Goal: Task Accomplishment & Management: Use online tool/utility

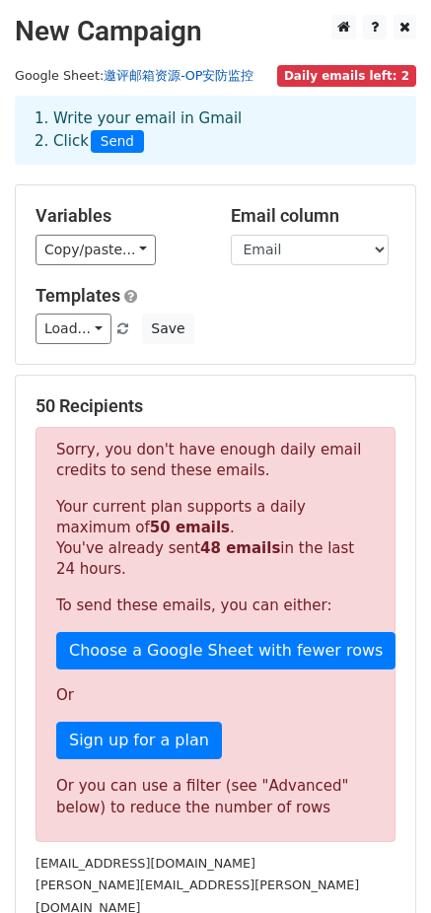
click at [193, 74] on link "邀评邮箱资源-OP安防监控" at bounding box center [179, 75] width 150 height 15
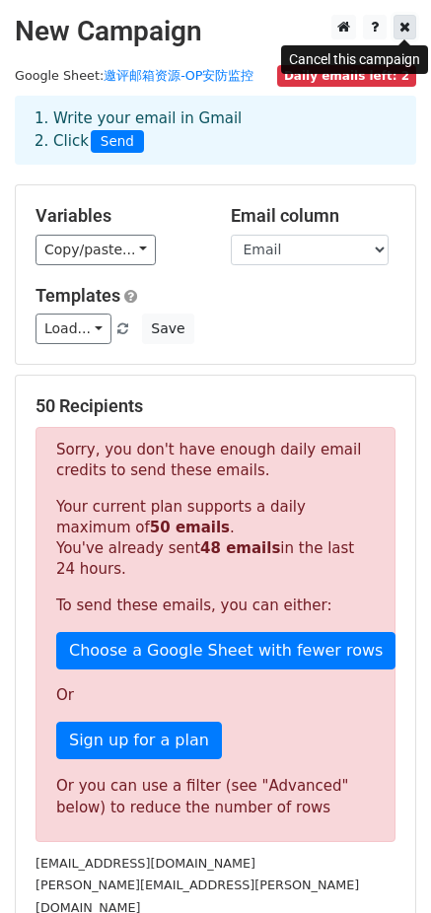
click at [399, 32] on icon at bounding box center [404, 27] width 11 height 14
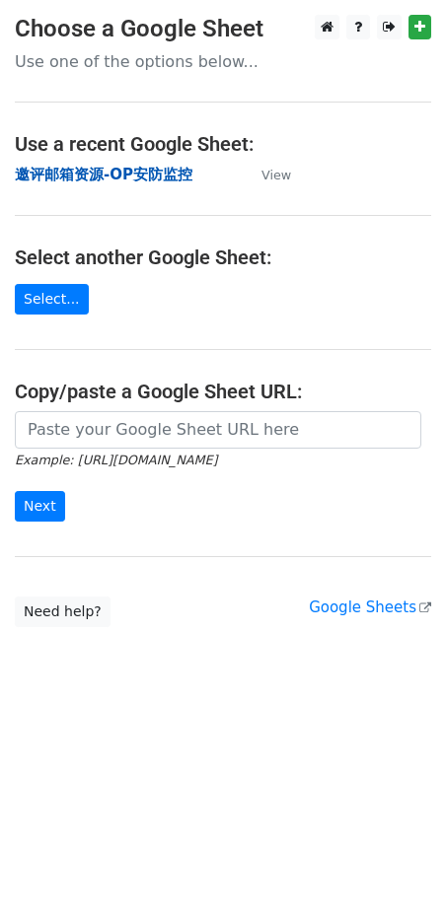
click at [115, 174] on strong "邀评邮箱资源-OP安防监控" at bounding box center [104, 175] width 178 height 18
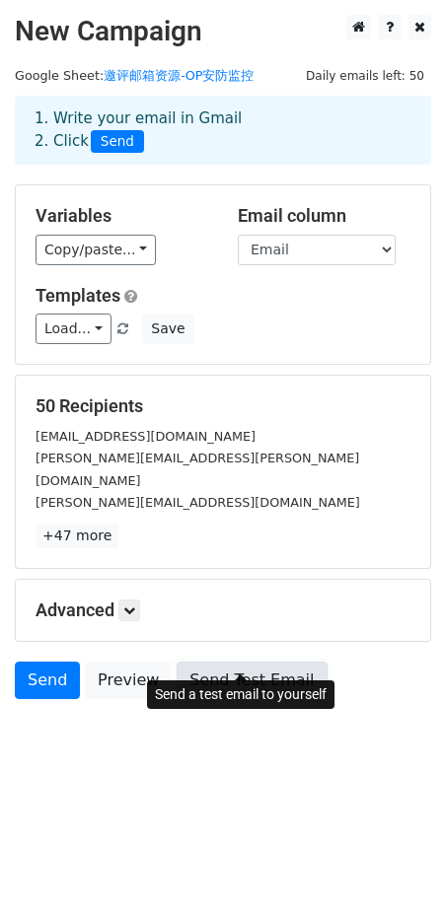
click at [237, 662] on link "Send Test Email" at bounding box center [252, 680] width 150 height 37
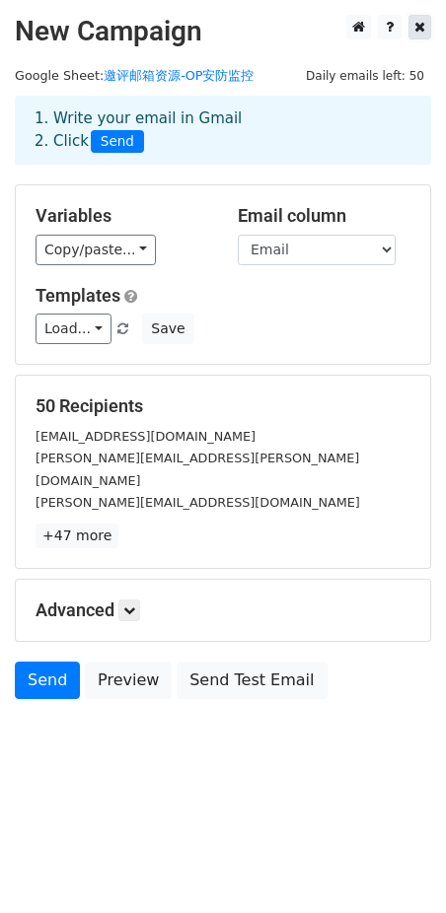
click at [414, 27] on icon at bounding box center [419, 27] width 11 height 14
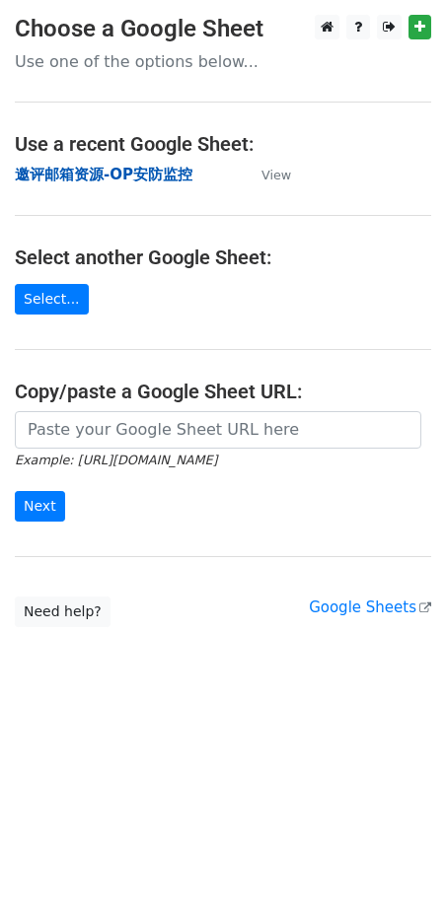
click at [105, 175] on strong "邀评邮箱资源-OP安防监控" at bounding box center [104, 175] width 178 height 18
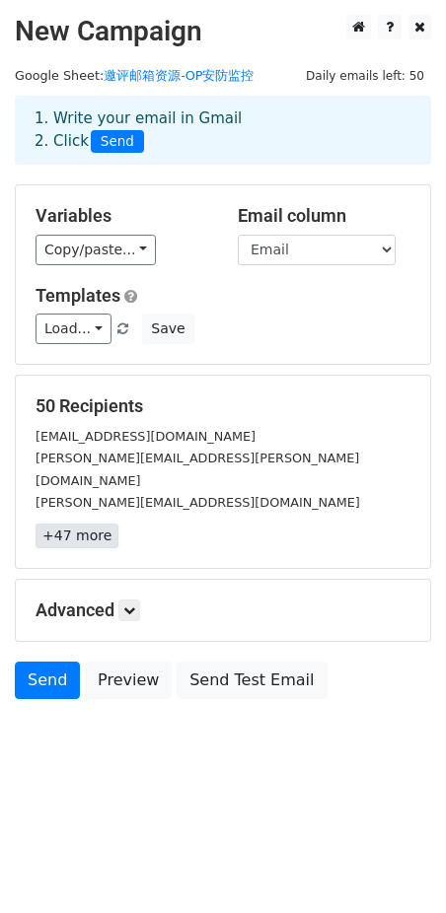
click at [87, 524] on link "+47 more" at bounding box center [77, 536] width 83 height 25
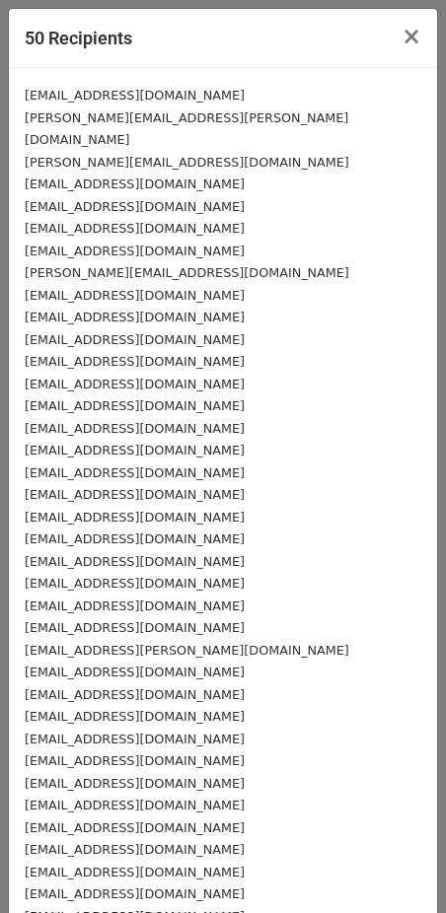
scroll to position [373, 0]
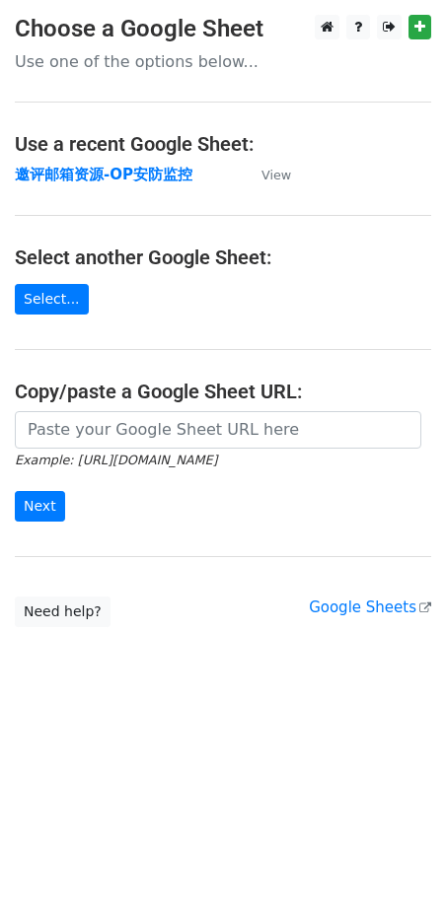
click at [131, 159] on main "Choose a Google Sheet Use one of the options below... Use a recent Google Sheet…" at bounding box center [223, 321] width 446 height 612
click at [139, 177] on strong "邀评邮箱资源-OP安防监控" at bounding box center [104, 175] width 178 height 18
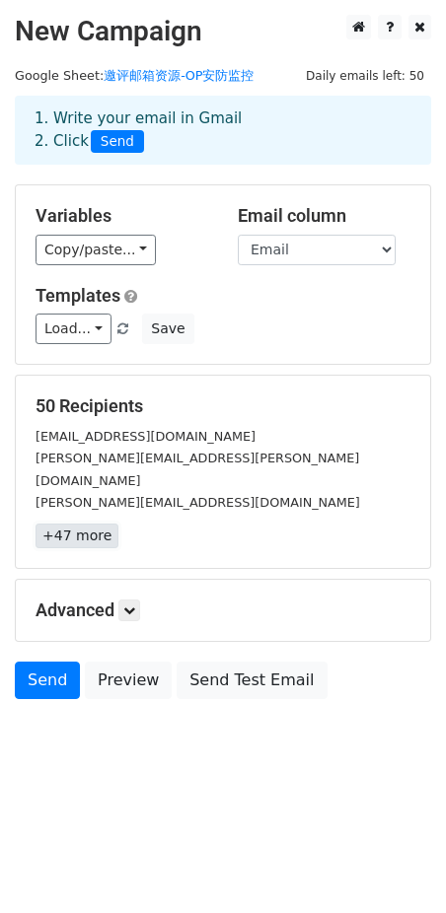
click at [82, 524] on link "+47 more" at bounding box center [77, 536] width 83 height 25
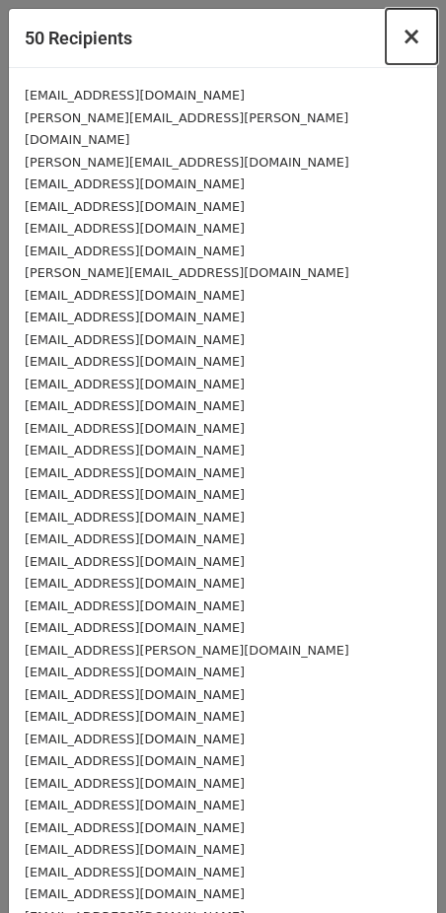
click at [401, 45] on span "×" at bounding box center [411, 37] width 20 height 28
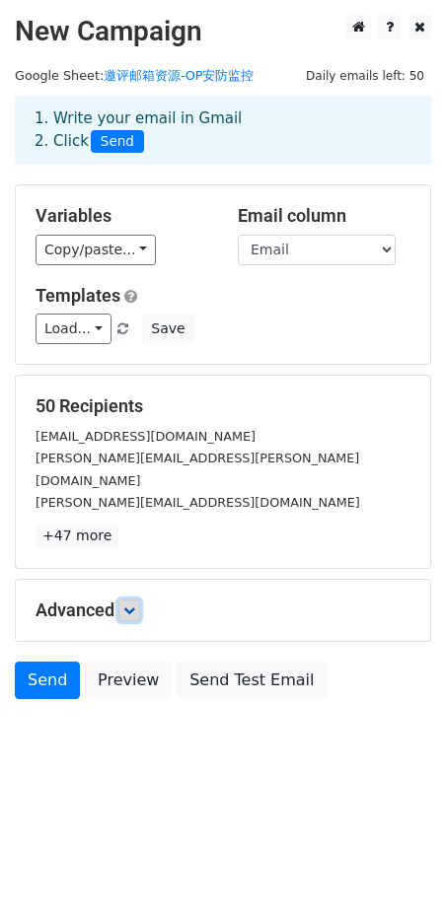
click at [140, 600] on link at bounding box center [129, 611] width 22 height 22
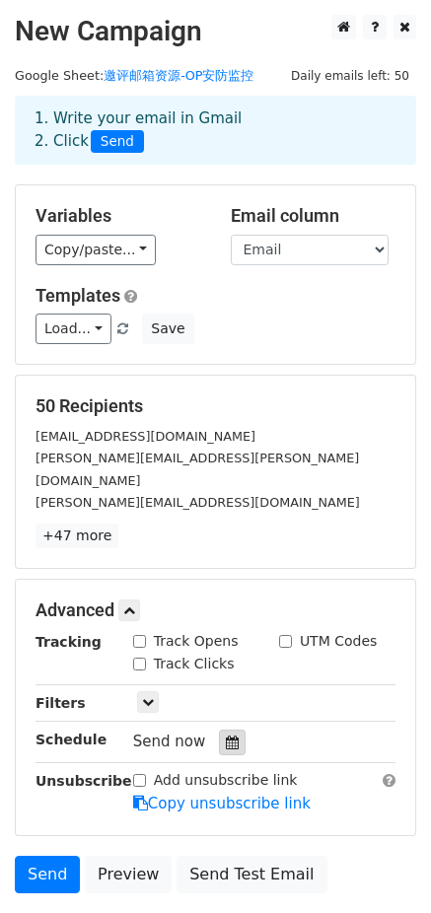
click at [229, 736] on icon at bounding box center [232, 743] width 13 height 14
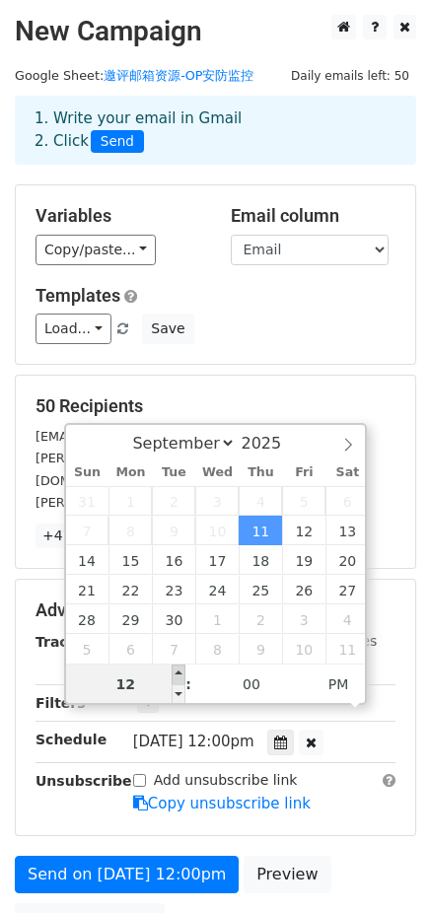
type input "2025-09-11 13:00"
type input "01"
click at [174, 674] on span at bounding box center [179, 675] width 14 height 20
type input "2025-09-11 14:00"
type input "02"
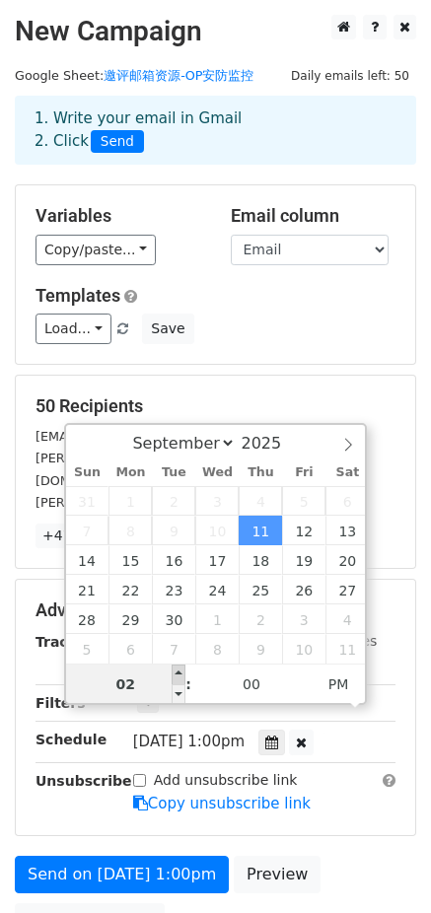
click at [176, 674] on span at bounding box center [179, 675] width 14 height 20
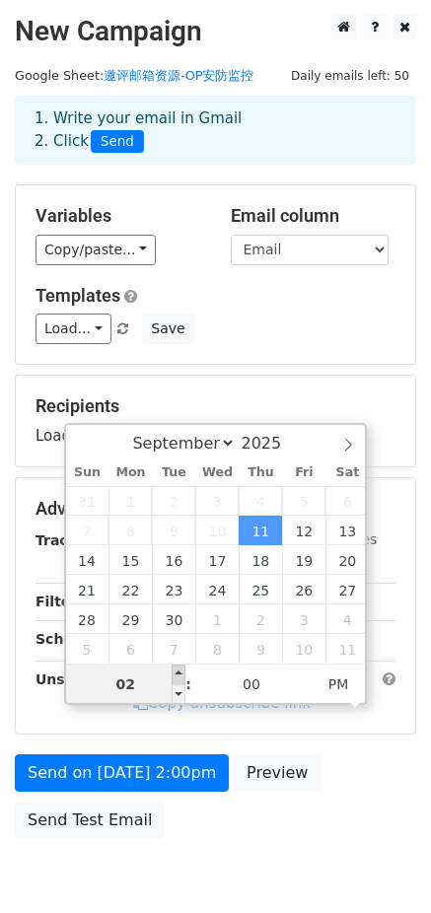
type input "2025-09-11 15:00"
type input "03"
click at [176, 674] on span at bounding box center [179, 675] width 14 height 20
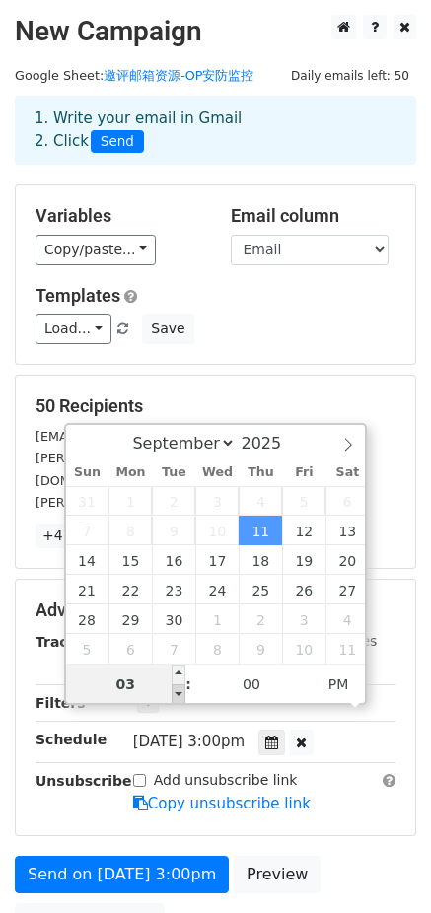
type input "2025-09-11 14:00"
type input "02"
click at [177, 693] on span at bounding box center [179, 694] width 14 height 20
type input "2025-09-11 13:00"
type input "01"
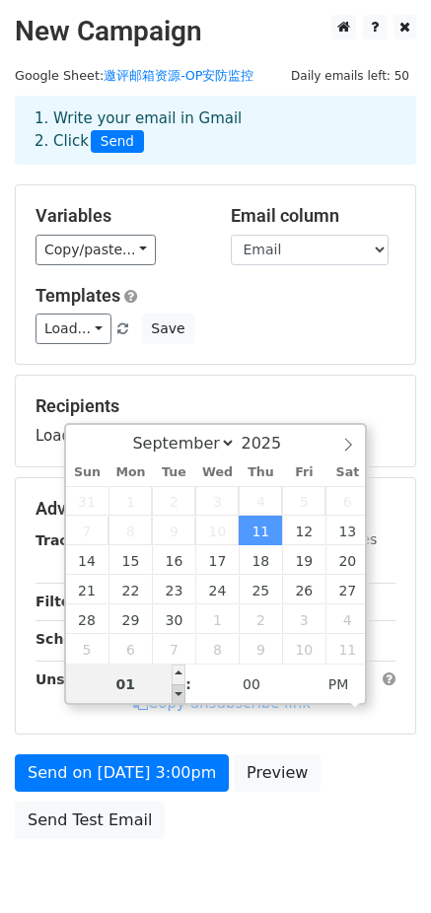
click at [177, 693] on span at bounding box center [179, 694] width 14 height 20
type input "2025-09-11 12:00"
type input "12"
click at [177, 693] on span at bounding box center [179, 694] width 14 height 20
type input "2025-09-11 11:00"
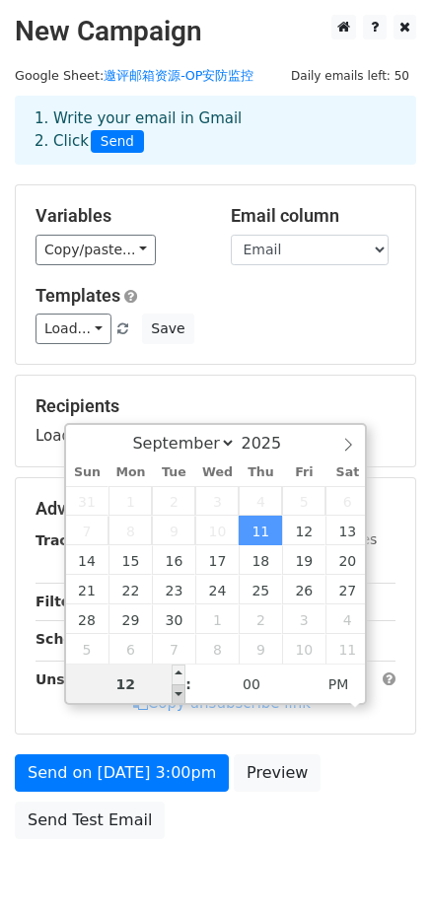
type input "11"
click at [177, 693] on span at bounding box center [179, 694] width 14 height 20
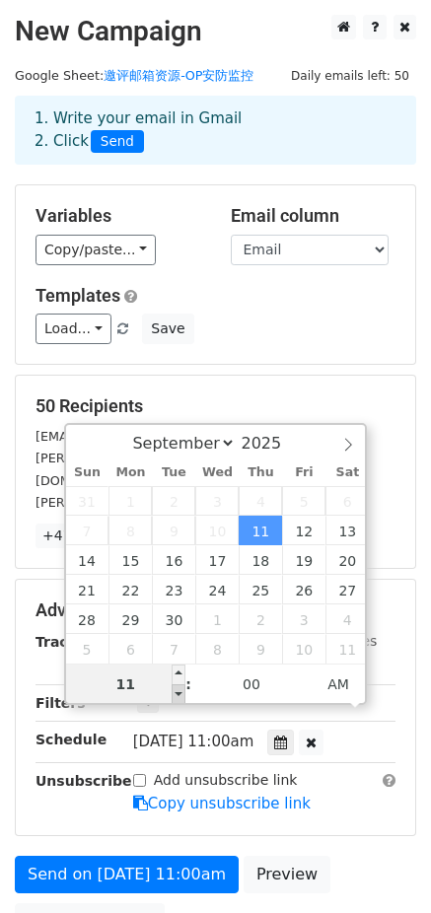
type input "2025-09-11 10:49"
type input "10"
type input "49"
click at [177, 693] on span at bounding box center [179, 694] width 14 height 20
click at [179, 690] on span at bounding box center [179, 694] width 14 height 20
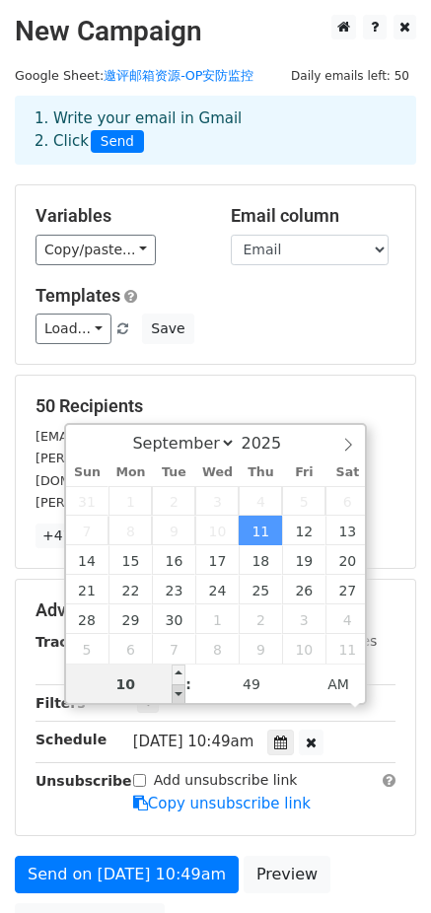
click at [179, 690] on span at bounding box center [179, 694] width 14 height 20
click at [177, 698] on span at bounding box center [179, 694] width 14 height 20
type input "10"
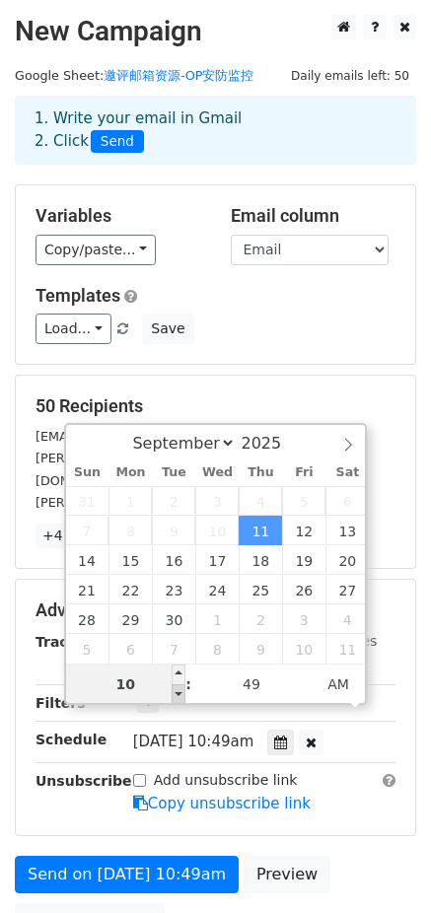
click at [177, 698] on span at bounding box center [179, 694] width 14 height 20
type input "2025-09-11 11:49"
type input "11"
click at [179, 675] on span at bounding box center [179, 675] width 14 height 20
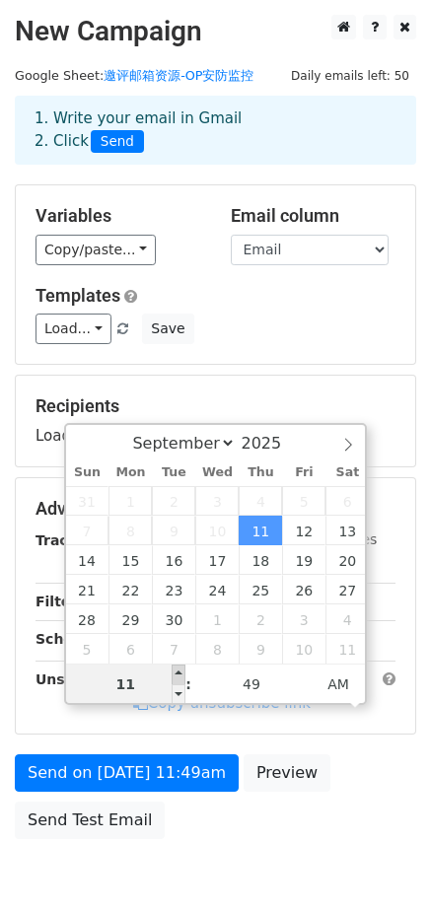
type input "2025-09-11 12:49"
type input "12"
click at [179, 675] on span at bounding box center [179, 675] width 14 height 20
type input "2025-09-11 13:49"
type input "01"
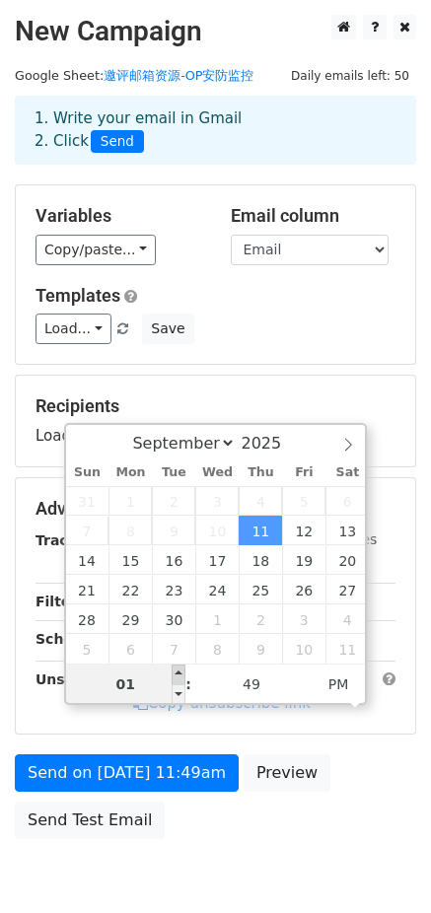
click at [179, 675] on span at bounding box center [179, 675] width 14 height 20
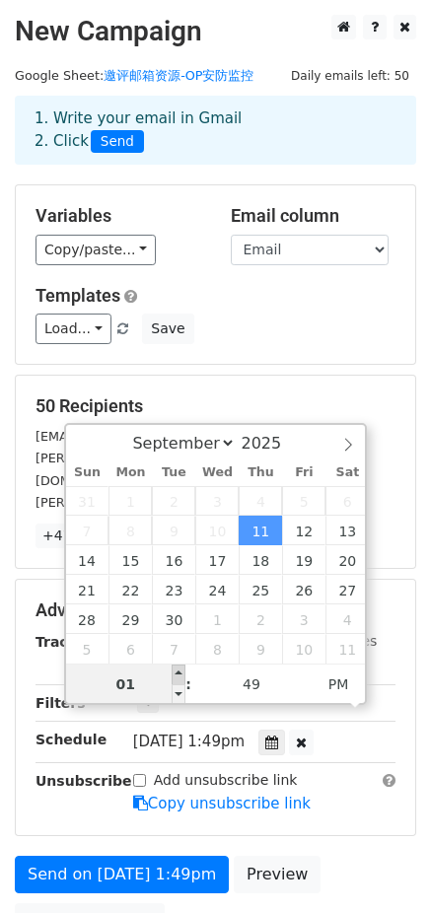
type input "2025-09-11 14:49"
type input "02"
click at [176, 678] on span at bounding box center [179, 675] width 14 height 20
type input "2025-09-11 15:49"
type input "03"
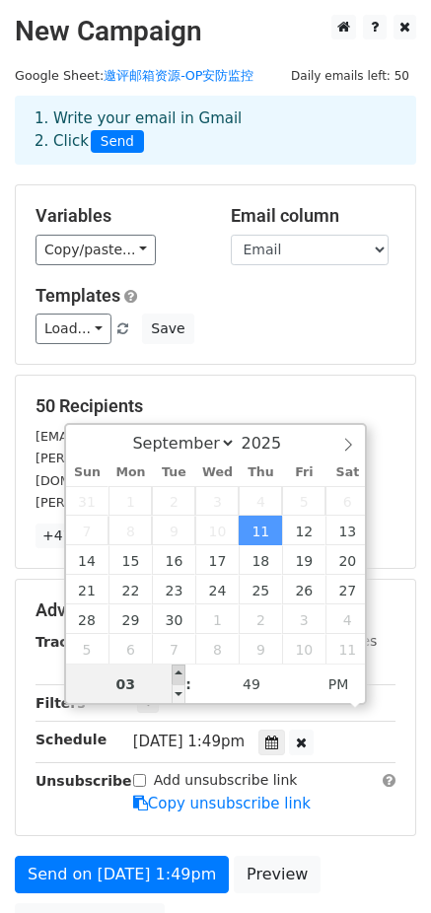
click at [176, 678] on span at bounding box center [179, 675] width 14 height 20
type input "2025-09-11 16:49"
type input "04"
click at [176, 678] on span at bounding box center [179, 675] width 14 height 20
type input "2025-09-11 17:49"
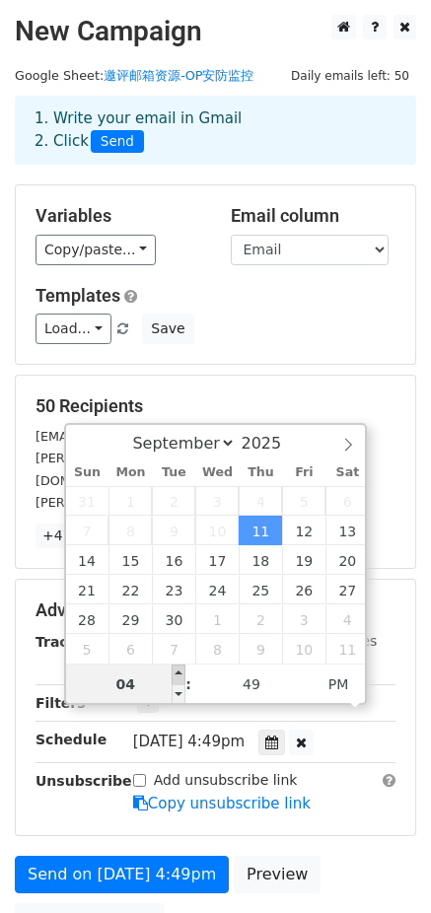
type input "05"
click at [176, 678] on span at bounding box center [179, 675] width 14 height 20
type input "2025-09-11 18:49"
type input "06"
click at [176, 678] on span at bounding box center [179, 675] width 14 height 20
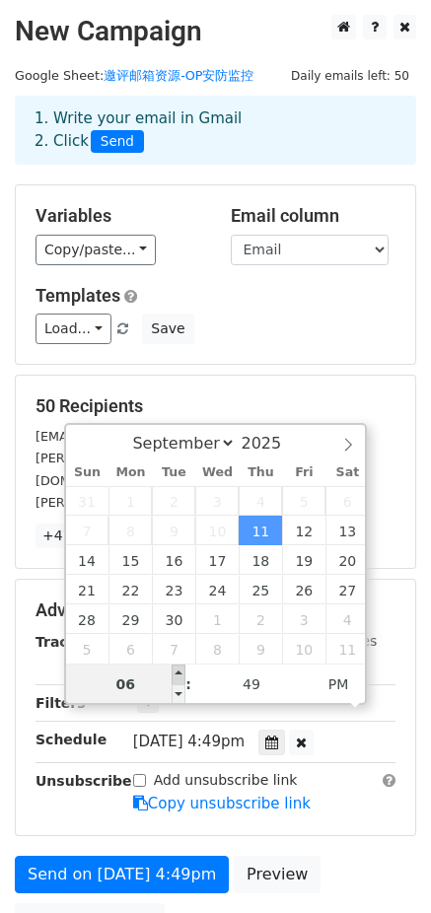
type input "2025-09-11 19:49"
type input "07"
click at [176, 678] on span at bounding box center [179, 675] width 14 height 20
type input "2025-09-11 20:49"
type input "08"
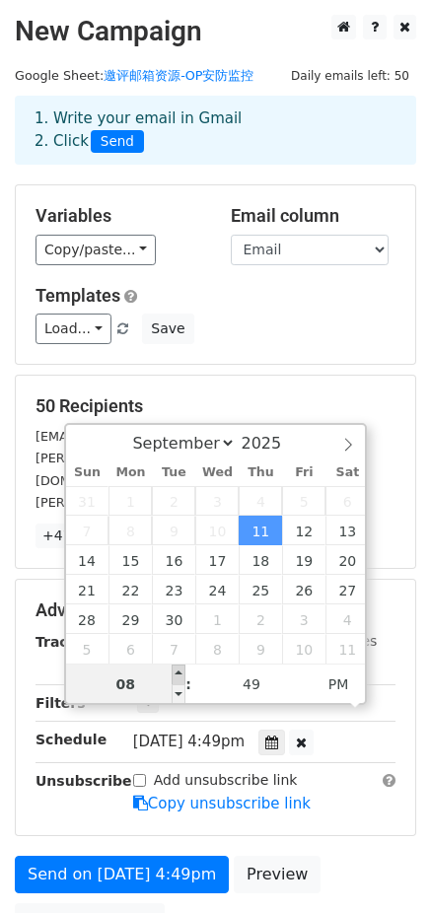
click at [176, 678] on span at bounding box center [179, 675] width 14 height 20
type input "2025-09-11 21:49"
type input "09"
click at [176, 678] on span at bounding box center [179, 675] width 14 height 20
type input "2025-09-11 22:49"
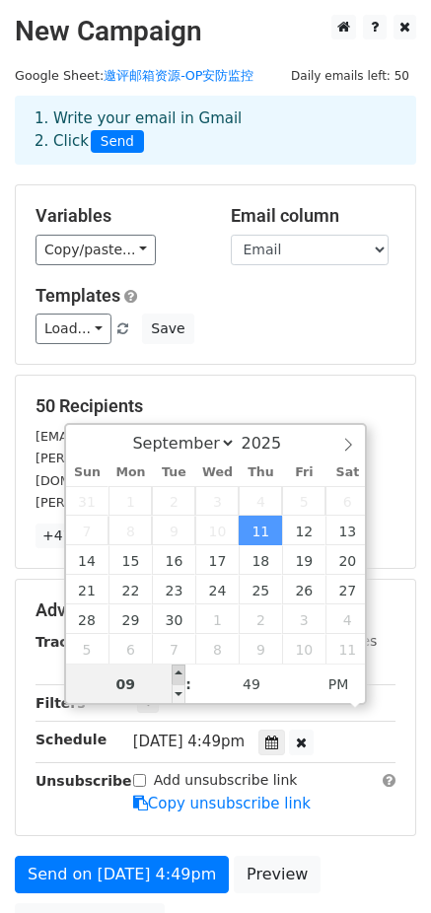
type input "10"
click at [176, 678] on span at bounding box center [179, 675] width 14 height 20
type input "2025-09-11 23:49"
type input "11"
click at [176, 678] on span at bounding box center [179, 675] width 14 height 20
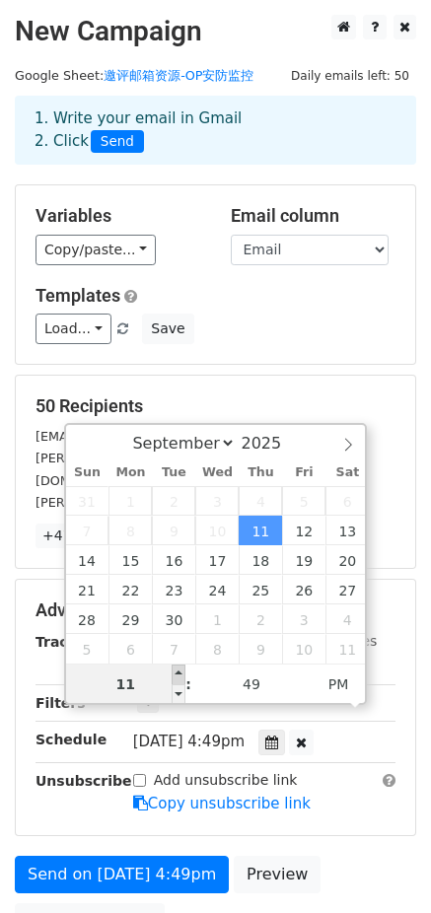
type input "2025-09-11 10:49"
type input "10"
click at [176, 678] on span at bounding box center [179, 675] width 14 height 20
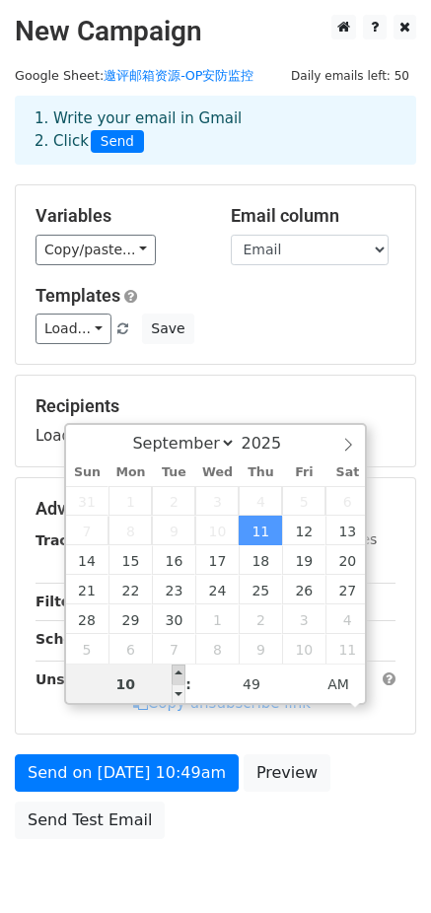
type input "2025-09-11 11:49"
type input "11"
click at [176, 674] on span at bounding box center [179, 675] width 14 height 20
type input "2025-09-11 12:49"
type input "12"
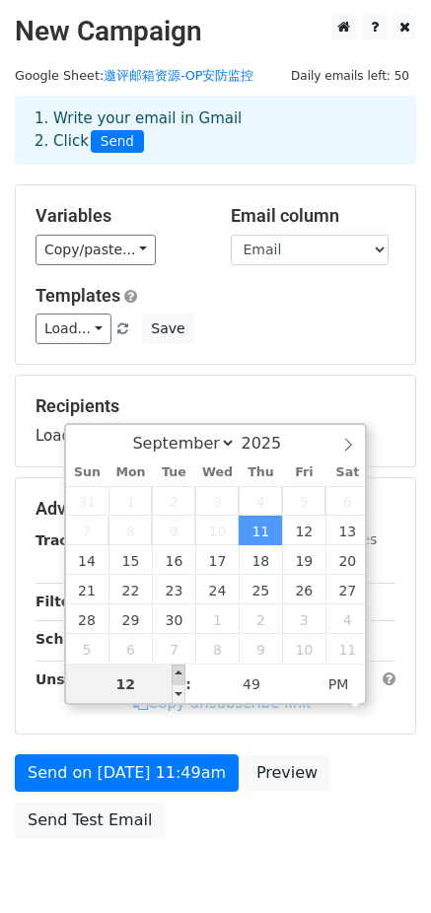
click at [176, 674] on span at bounding box center [179, 675] width 14 height 20
type input "2025-09-11 13:49"
type input "01"
click at [176, 674] on span at bounding box center [179, 675] width 14 height 20
type input "2025-09-11 12:49"
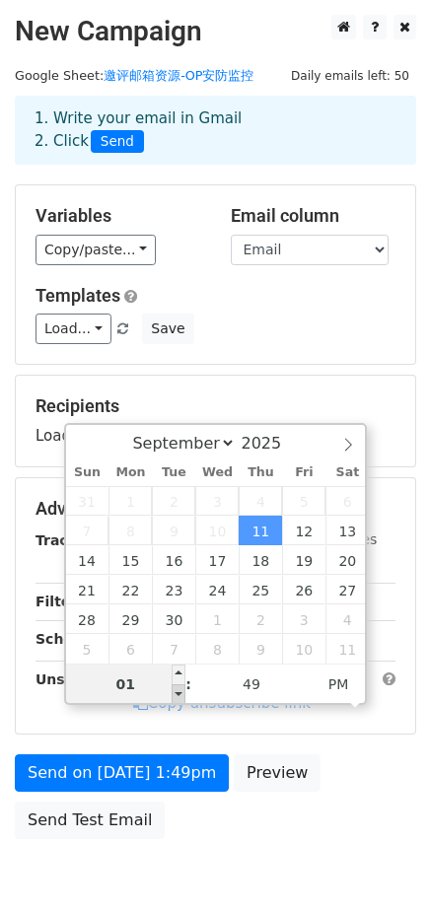
type input "12"
click at [178, 694] on span at bounding box center [179, 694] width 14 height 20
type input "2025-09-11 13:49"
type input "01"
click at [178, 674] on span at bounding box center [179, 675] width 14 height 20
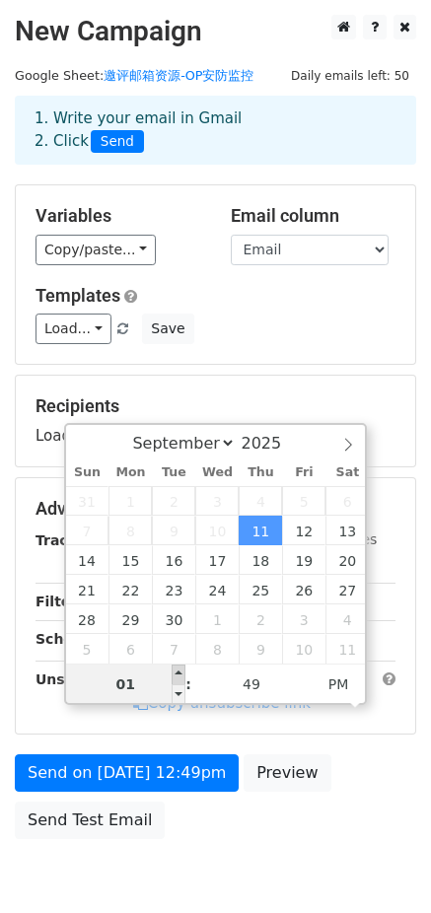
type input "2025-09-11 14:49"
type input "02"
click at [178, 674] on span at bounding box center [179, 675] width 14 height 20
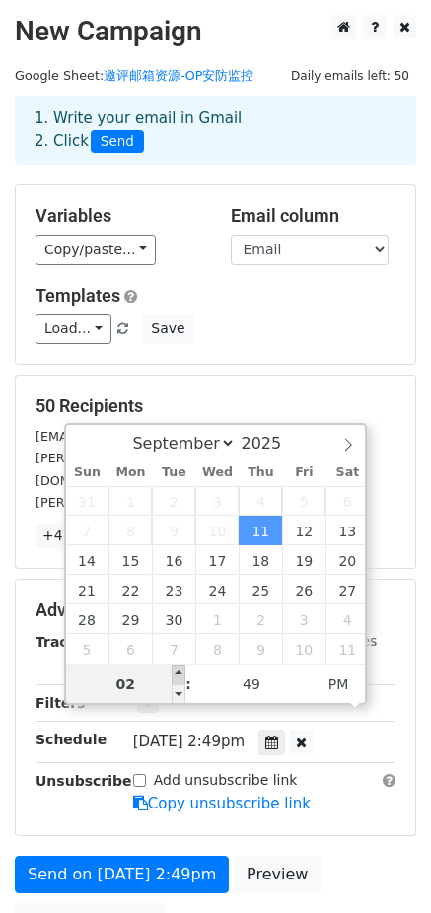
type input "2025-09-11 15:49"
type input "03"
click at [176, 675] on span at bounding box center [179, 675] width 14 height 20
type input "2025-09-11 16:49"
type input "04"
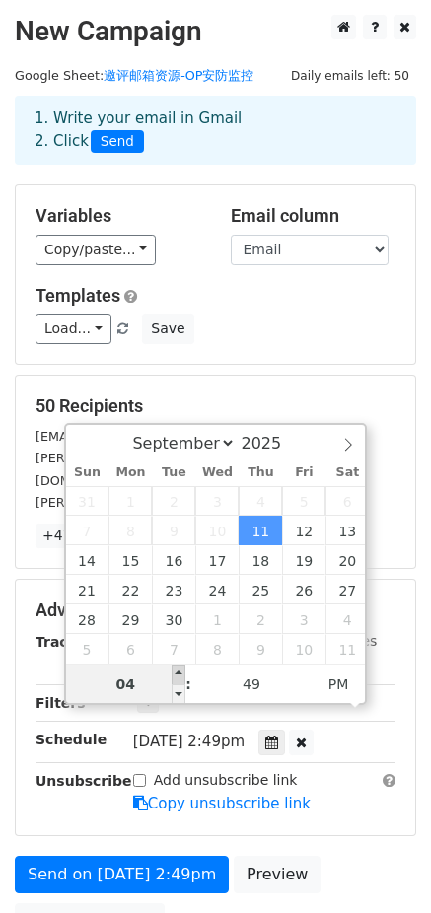
click at [176, 675] on span at bounding box center [179, 675] width 14 height 20
type input "2025-09-11 17:49"
type input "05"
click at [176, 675] on span at bounding box center [179, 675] width 14 height 20
type input "2025-09-11 18:49"
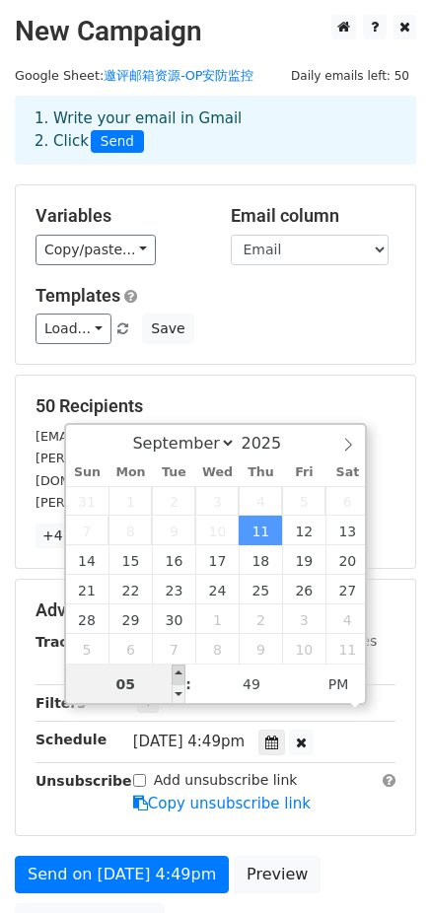
type input "06"
click at [176, 675] on span at bounding box center [179, 675] width 14 height 20
type input "2025-09-11 19:49"
type input "07"
click at [179, 674] on span at bounding box center [179, 675] width 14 height 20
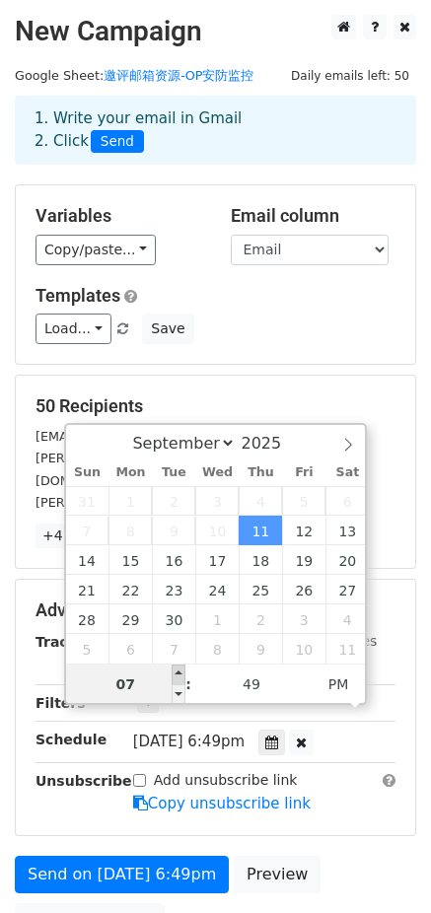
type input "2025-09-11 20:49"
type input "08"
click at [179, 674] on span at bounding box center [179, 675] width 14 height 20
type input "2025-09-11 21:49"
type input "09"
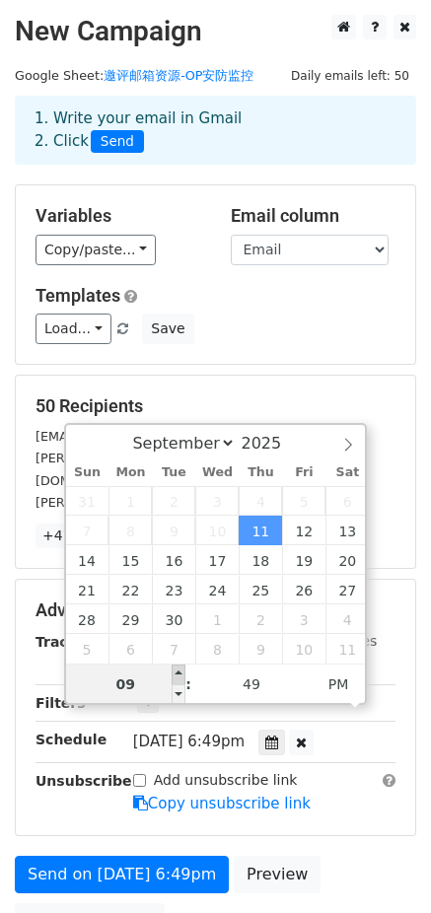
click at [179, 674] on span at bounding box center [179, 675] width 14 height 20
type input "00"
type input "2025-09-11 21:00"
click at [103, 690] on input "09" at bounding box center [126, 684] width 120 height 39
click at [383, 806] on div "Advanced Tracking Track Opens UTM Codes Track Clicks Filters Only include sprea…" at bounding box center [215, 707] width 399 height 255
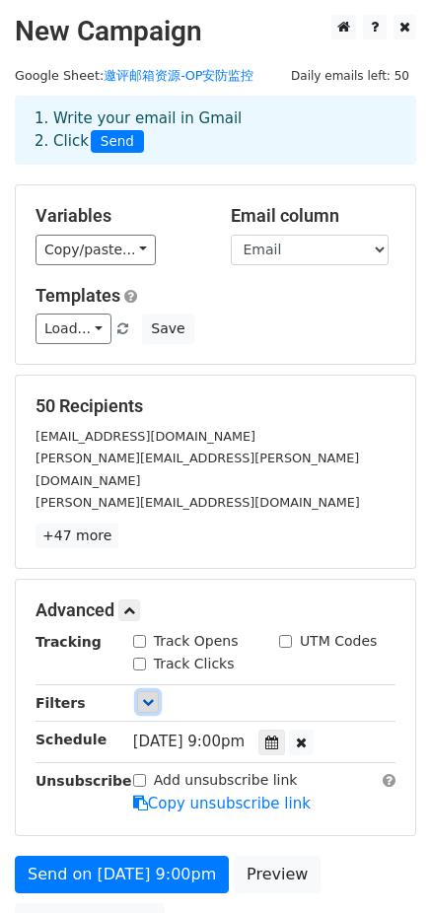
click at [147, 696] on icon at bounding box center [148, 702] width 12 height 12
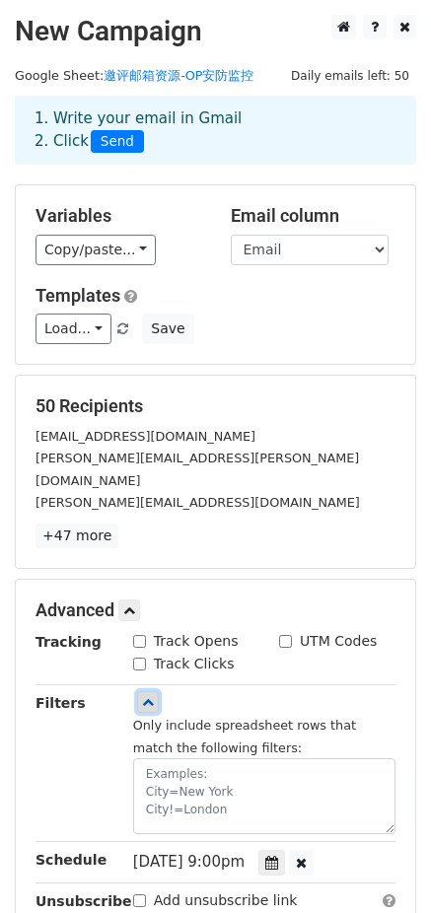
click at [140, 691] on link at bounding box center [148, 702] width 22 height 22
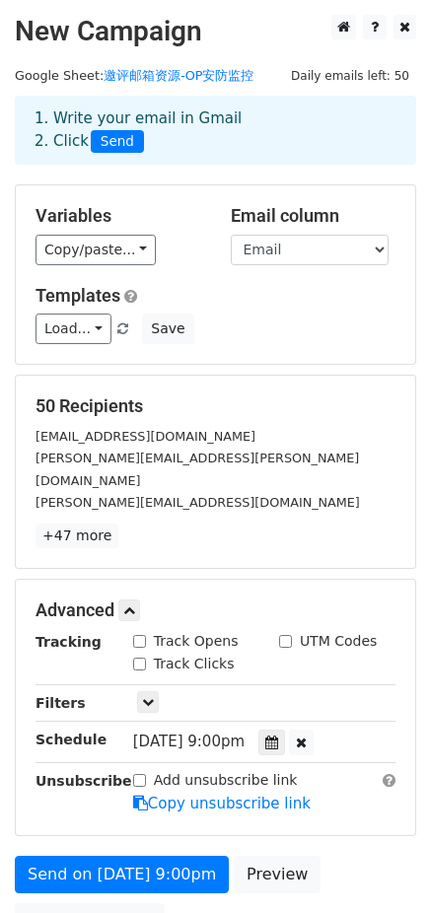
click at [138, 635] on input "Track Opens" at bounding box center [139, 641] width 13 height 13
checkbox input "false"
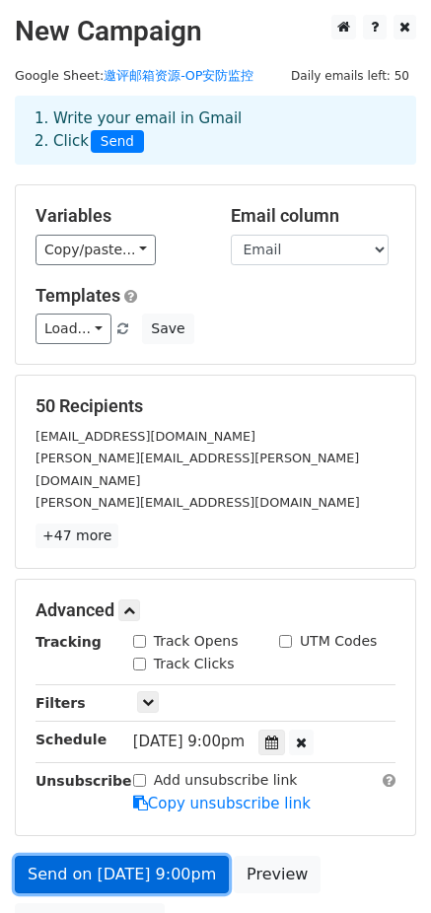
click at [130, 856] on link "Send on Sep 11 at 9:00pm" at bounding box center [122, 874] width 214 height 37
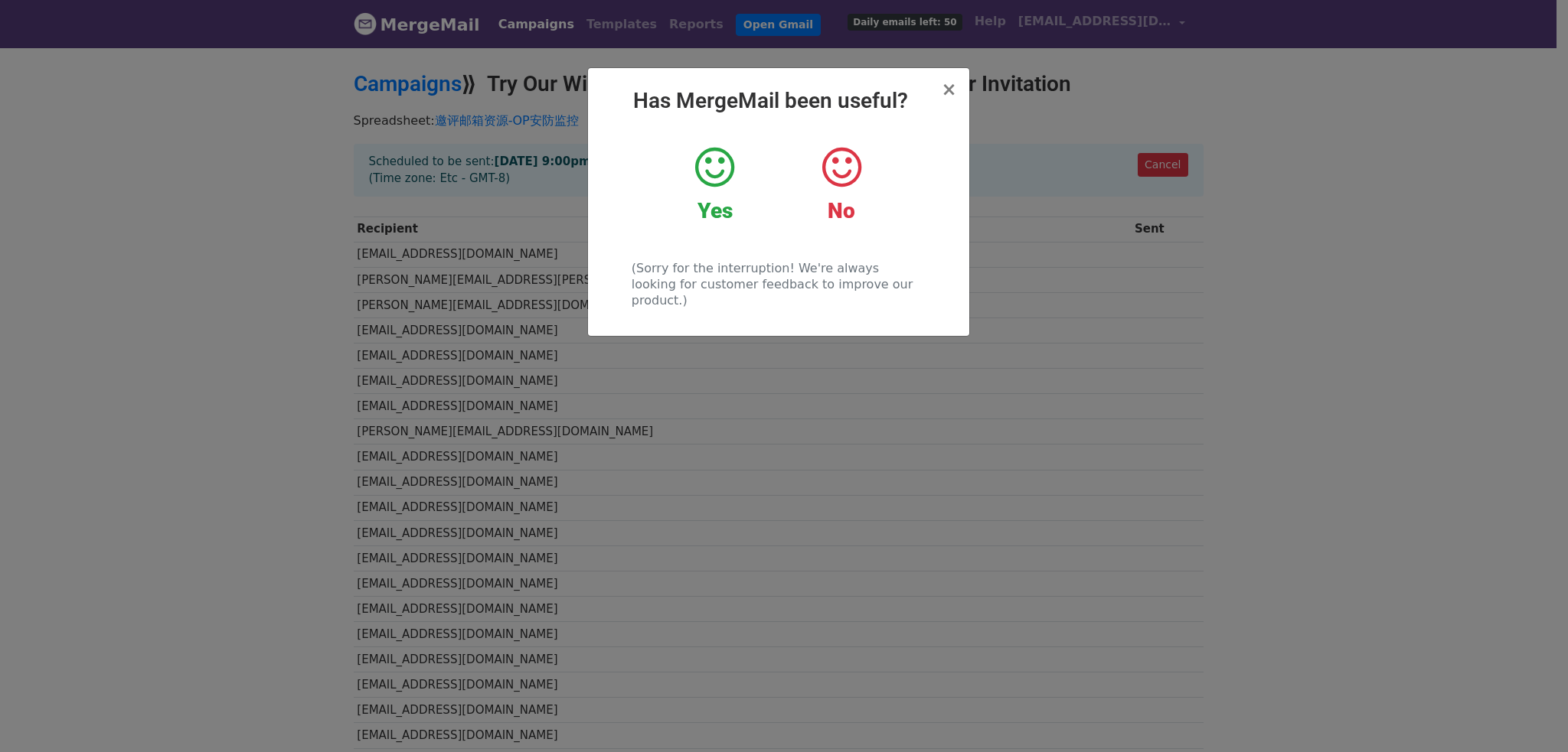
click at [941, 88] on h2 "Has MergeMail been useful?" at bounding box center [779, 101] width 357 height 26
click at [948, 85] on span "×" at bounding box center [949, 90] width 16 height 22
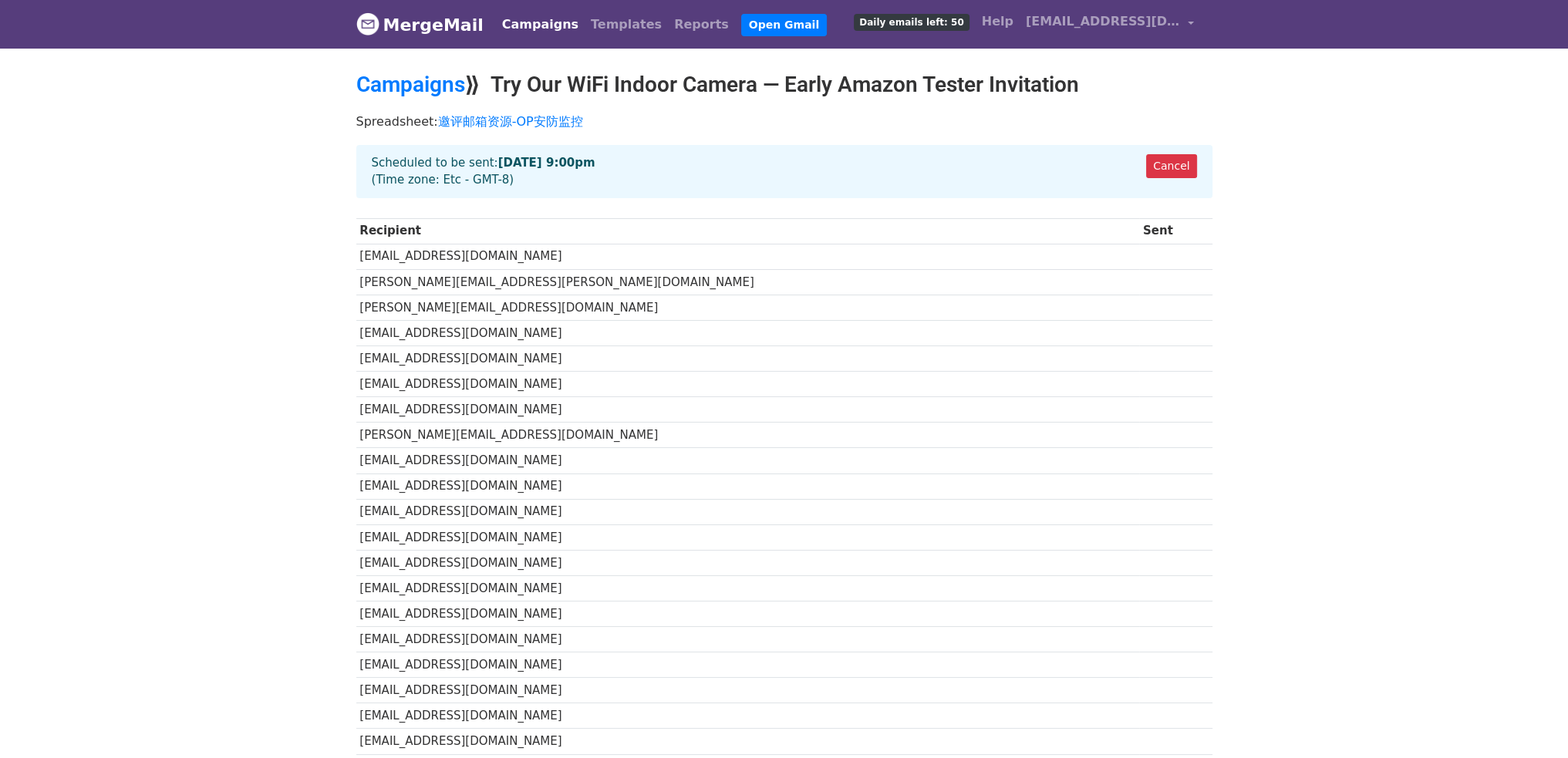
click at [611, 85] on h2 "Campaigns ⟫ Try Our WiFi Indoor Camera — Early Amazon Tester Invitation" at bounding box center [784, 85] width 856 height 27
click at [428, 80] on link "Campaigns" at bounding box center [411, 84] width 109 height 26
